Goal: Navigation & Orientation: Understand site structure

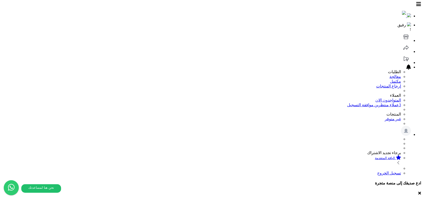
click at [307, 35] on icon at bounding box center [405, 37] width 5 height 5
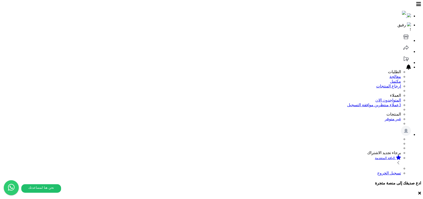
click at [301, 10] on header "رفيق ! الطلبات معالجة مكتمل إرجاع المنتجات العملاء المتواجدون الان 3 عملاء منتظ…" at bounding box center [211, 88] width 419 height 173
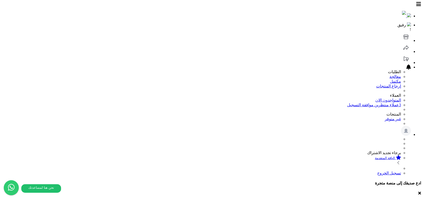
scroll to position [43, 0]
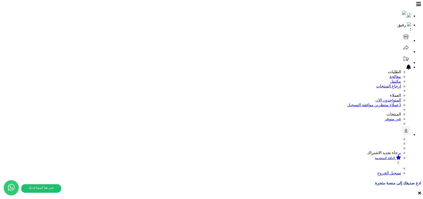
scroll to position [44, 0]
